Goal: Transaction & Acquisition: Purchase product/service

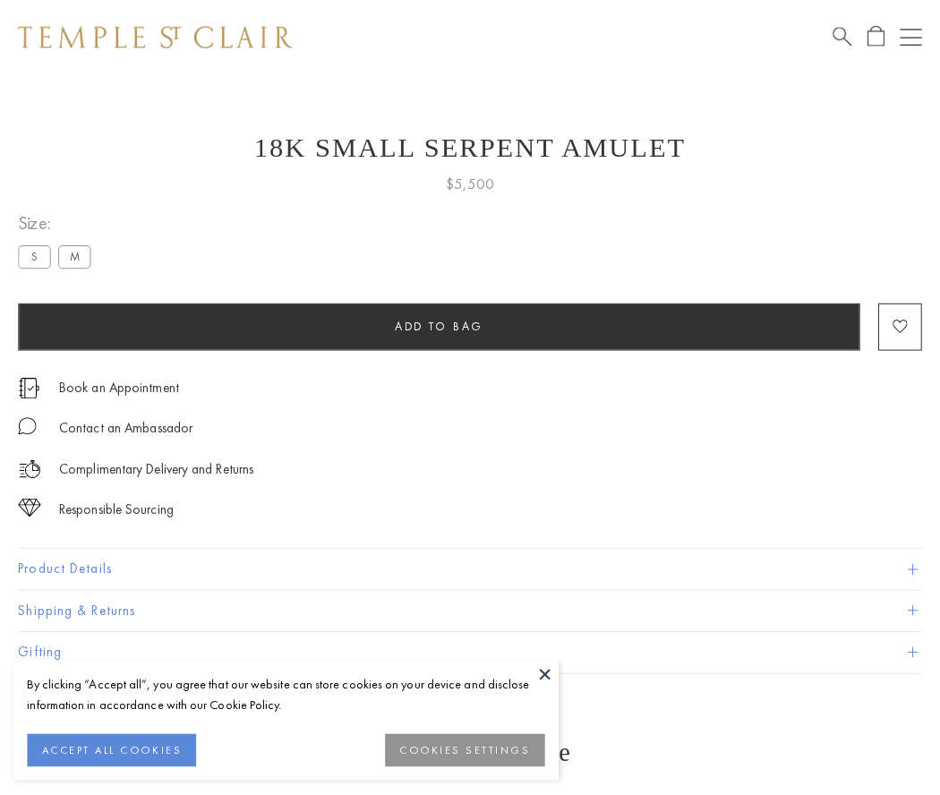
scroll to position [43, 0]
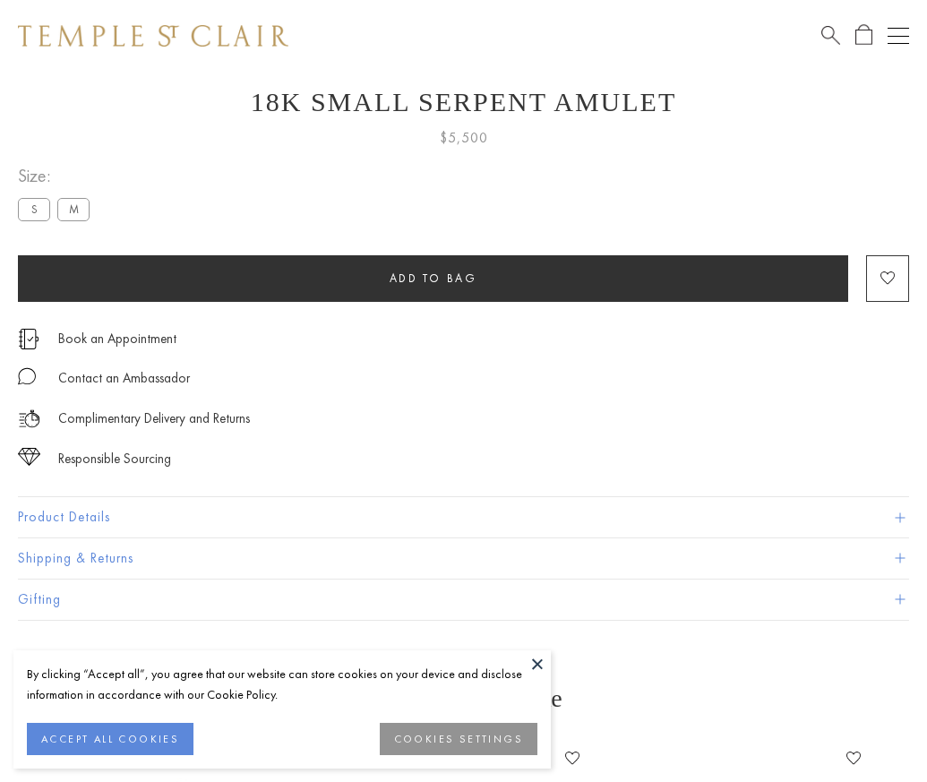
click at [433, 278] on span "Add to bag" at bounding box center [434, 277] width 88 height 15
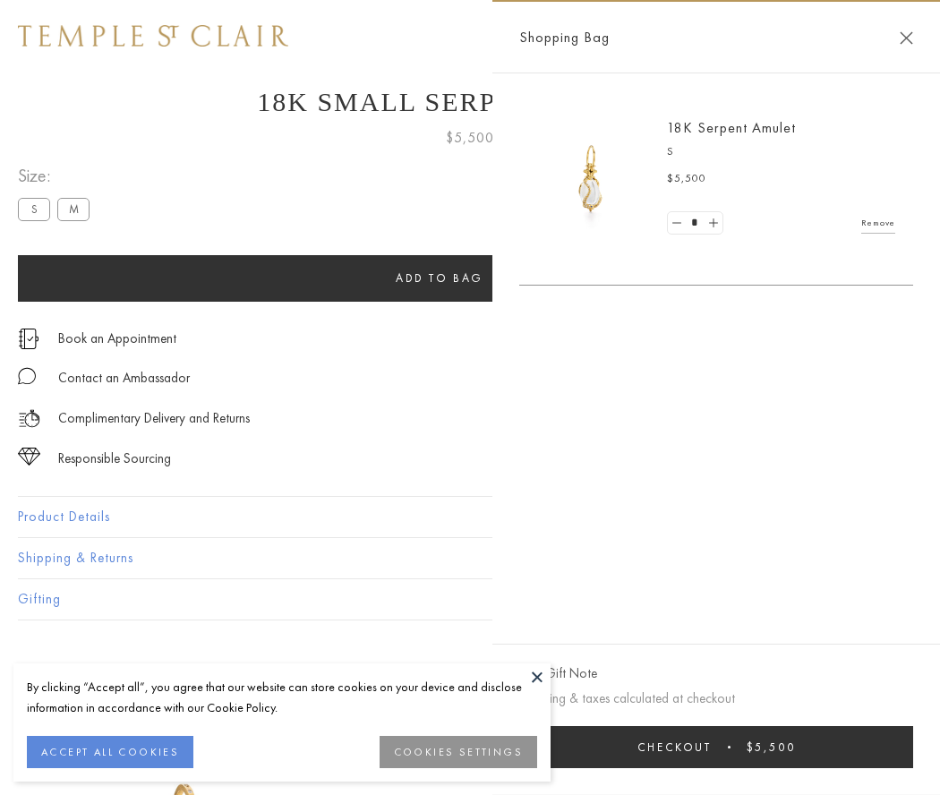
click at [716, 747] on button "Checkout $5,500" at bounding box center [716, 747] width 394 height 42
